Goal: Transaction & Acquisition: Purchase product/service

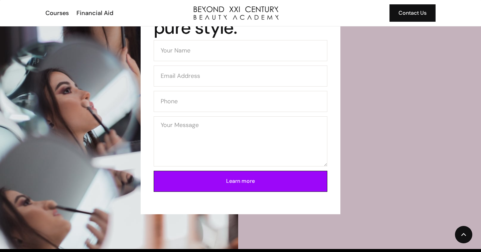
scroll to position [1845, 0]
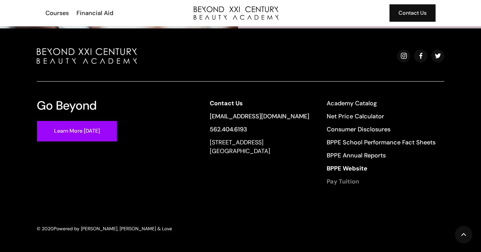
click at [353, 178] on strong "Pay Tuition" at bounding box center [343, 181] width 32 height 8
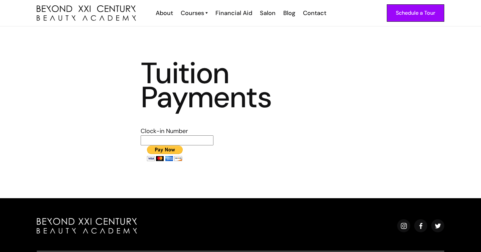
click at [193, 137] on input "text" at bounding box center [177, 140] width 73 height 10
type input "1682"
click at [170, 147] on input "image" at bounding box center [165, 153] width 48 height 16
click at [87, 9] on img "home" at bounding box center [86, 13] width 99 height 16
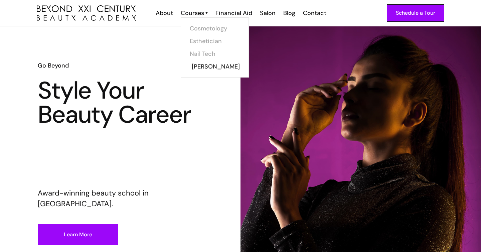
click at [199, 69] on link "Barber" at bounding box center [217, 66] width 50 height 13
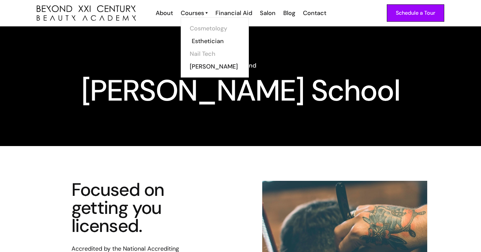
click at [203, 41] on link "Esthetician" at bounding box center [217, 41] width 50 height 13
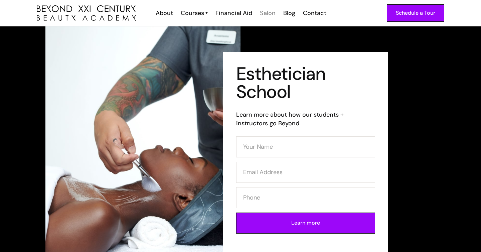
click at [263, 11] on div "Salon" at bounding box center [268, 13] width 16 height 9
